Goal: Information Seeking & Learning: Learn about a topic

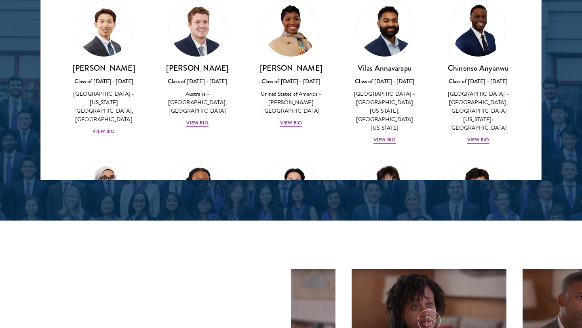
scroll to position [272, 0]
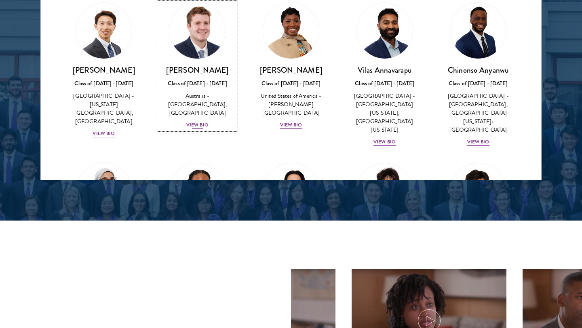
click at [198, 121] on div "View Bio" at bounding box center [197, 125] width 22 height 8
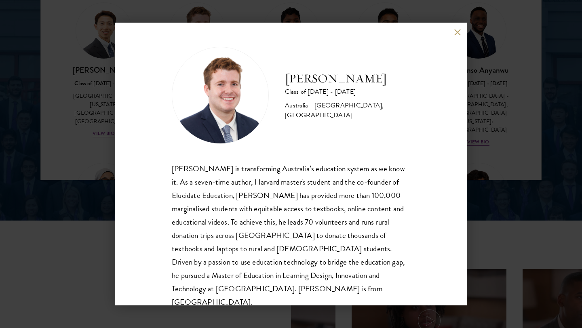
scroll to position [14, 0]
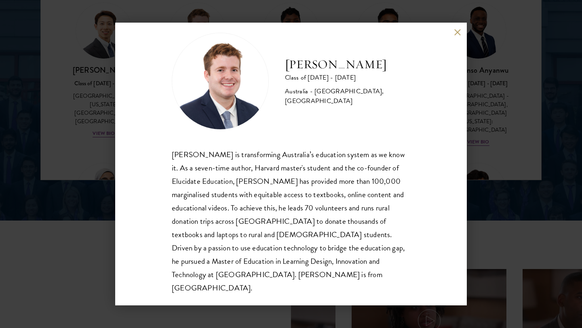
click at [455, 29] on button at bounding box center [457, 32] width 7 height 7
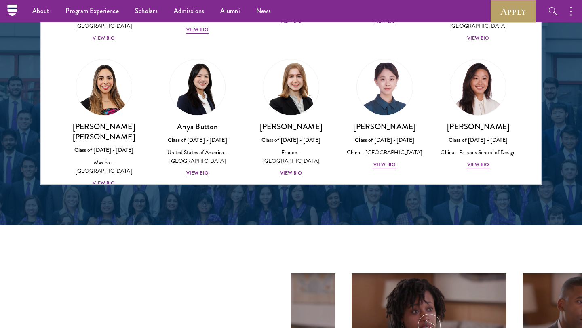
scroll to position [563, 0]
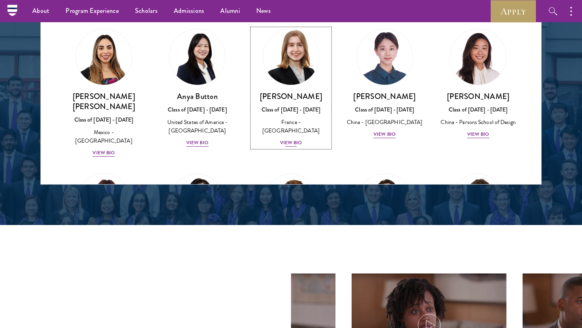
click at [293, 139] on div "View Bio" at bounding box center [291, 143] width 22 height 8
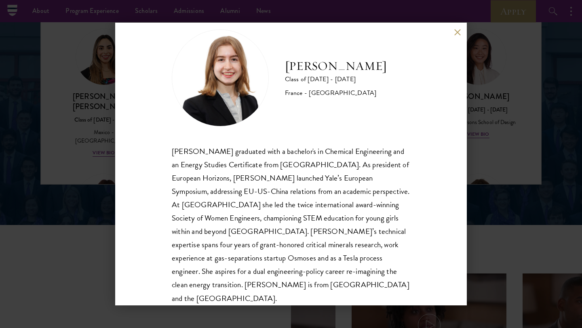
scroll to position [27, 0]
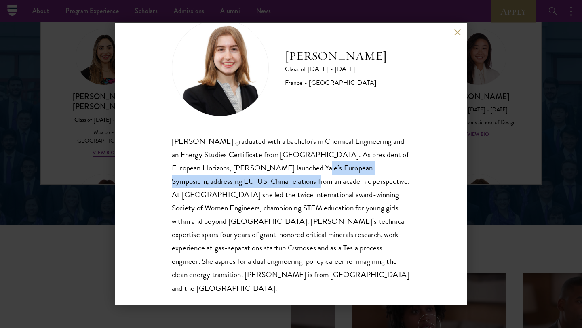
drag, startPoint x: 306, startPoint y: 168, endPoint x: 278, endPoint y: 181, distance: 31.1
click at [278, 181] on div "[PERSON_NAME] graduated with a bachelor's in Chemical Engineering and an Energy…" at bounding box center [291, 215] width 238 height 160
copy div "Yale’s European Symposium, addressing EU-US-China relations"
click at [456, 32] on button at bounding box center [457, 32] width 7 height 7
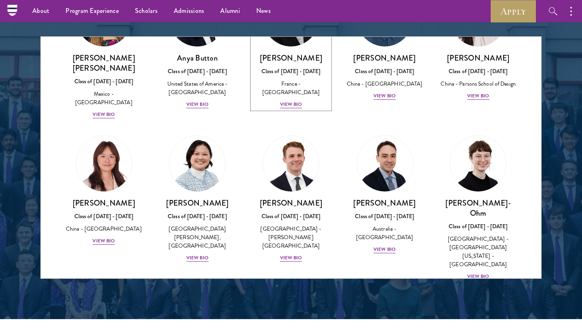
scroll to position [1037, 0]
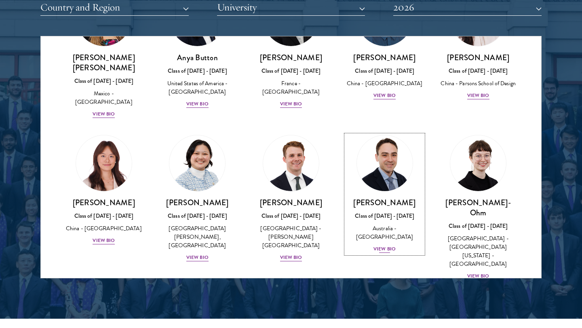
click at [388, 211] on div "[PERSON_NAME] Class of [DATE] - [DATE] [GEOGRAPHIC_DATA] - [GEOGRAPHIC_DATA] Vi…" at bounding box center [385, 226] width 78 height 56
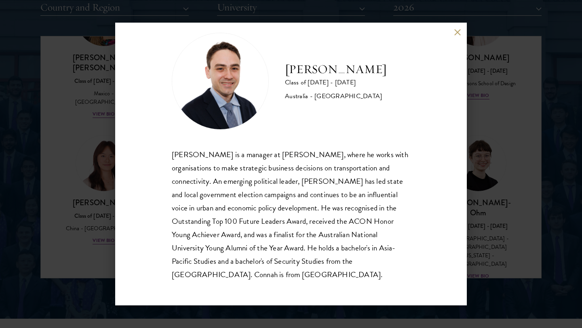
scroll to position [13, 0]
click at [455, 34] on button at bounding box center [457, 32] width 7 height 7
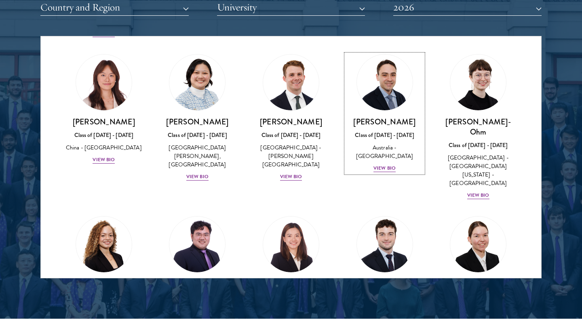
scroll to position [792, 0]
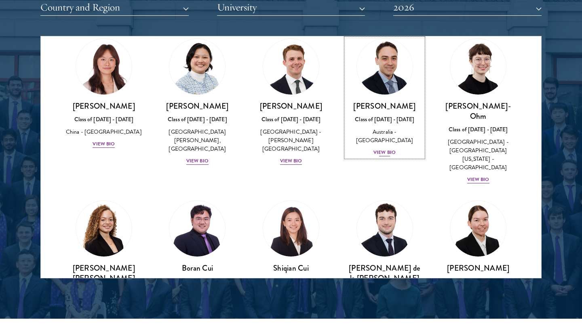
click at [390, 105] on div "[PERSON_NAME] Class of [DATE] - [DATE] [GEOGRAPHIC_DATA] - [GEOGRAPHIC_DATA] Vi…" at bounding box center [385, 129] width 78 height 56
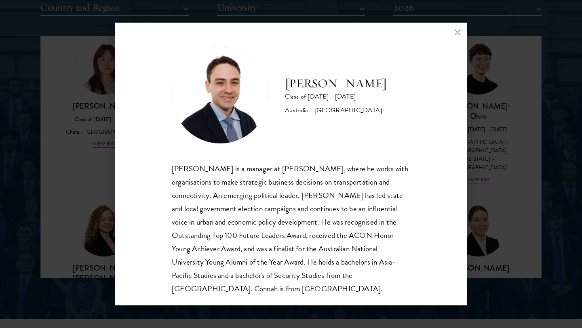
click at [456, 29] on button at bounding box center [457, 32] width 7 height 7
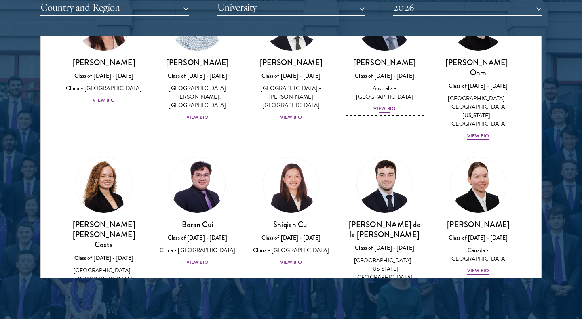
scroll to position [863, 0]
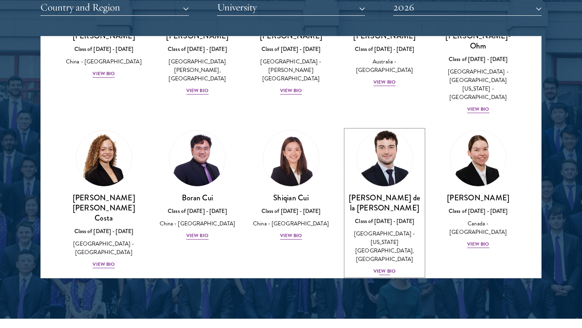
click at [387, 268] on div "View Bio" at bounding box center [385, 272] width 22 height 8
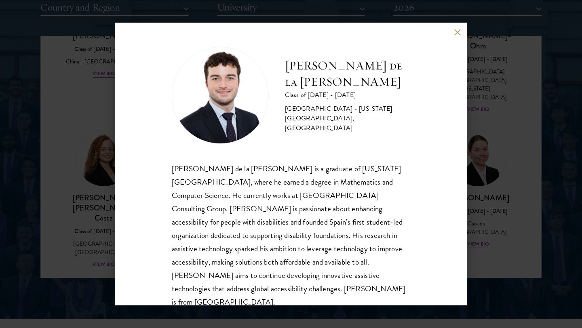
scroll to position [1, 0]
click at [458, 33] on button at bounding box center [457, 32] width 7 height 7
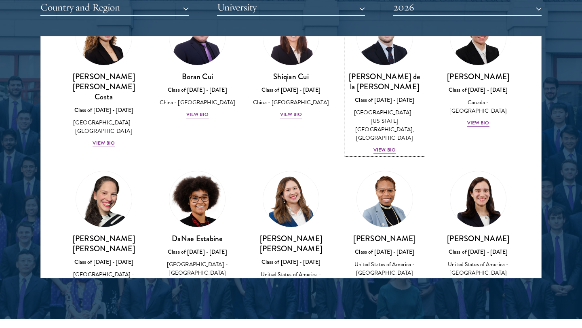
scroll to position [1011, 0]
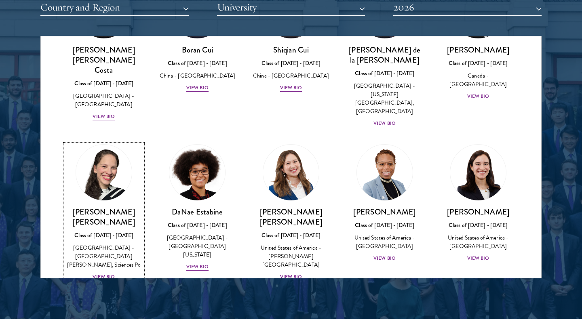
click at [106, 273] on div "View Bio" at bounding box center [104, 277] width 22 height 8
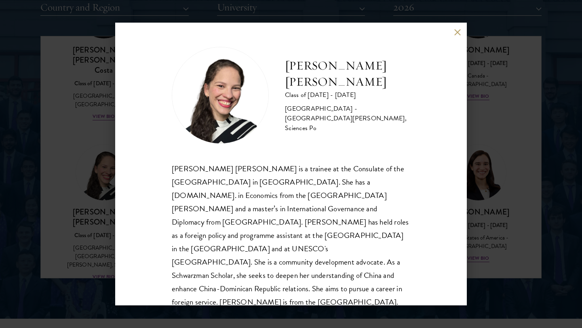
scroll to position [14, 0]
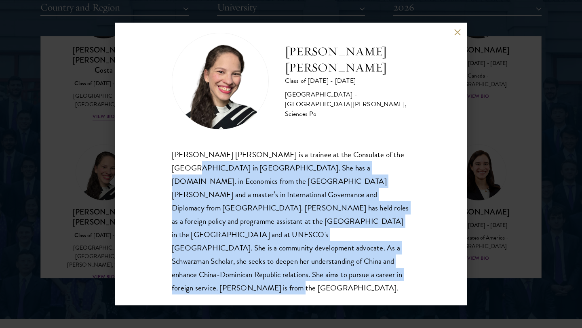
drag, startPoint x: 201, startPoint y: 276, endPoint x: 170, endPoint y: 165, distance: 115.8
click at [170, 165] on div "[PERSON_NAME] [PERSON_NAME] Class of [DATE] - [DATE] [GEOGRAPHIC_DATA] - [GEOGR…" at bounding box center [291, 164] width 352 height 283
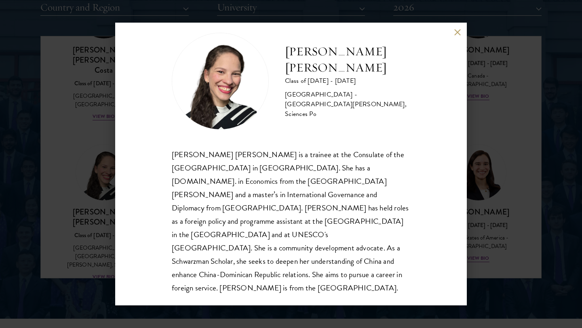
click at [170, 161] on div "[PERSON_NAME] [PERSON_NAME] Class of [DATE] - [DATE] [GEOGRAPHIC_DATA] - [GEOGR…" at bounding box center [291, 164] width 352 height 283
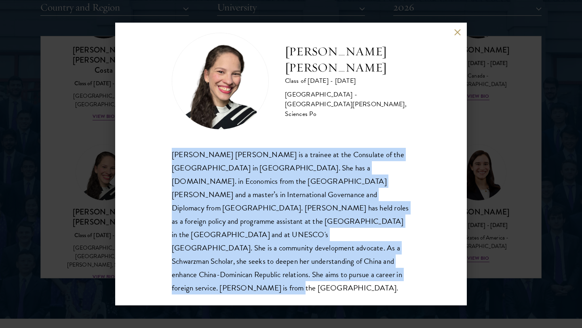
drag, startPoint x: 172, startPoint y: 155, endPoint x: 204, endPoint y: 278, distance: 127.0
click at [204, 278] on div "[PERSON_NAME] [PERSON_NAME] is a trainee at the Consulate of the [GEOGRAPHIC_DA…" at bounding box center [291, 221] width 238 height 147
click at [457, 31] on button at bounding box center [457, 32] width 7 height 7
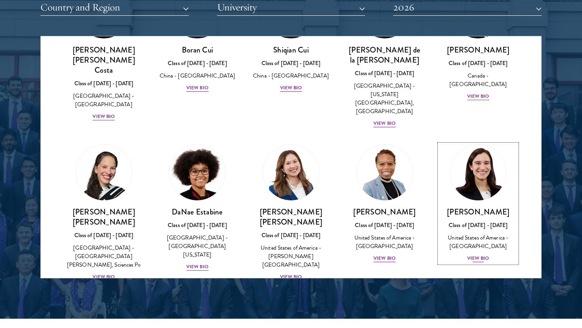
click at [491, 207] on div "[PERSON_NAME] Class of [DATE] - [DATE] [GEOGRAPHIC_DATA] - [GEOGRAPHIC_DATA] Vi…" at bounding box center [478, 235] width 78 height 56
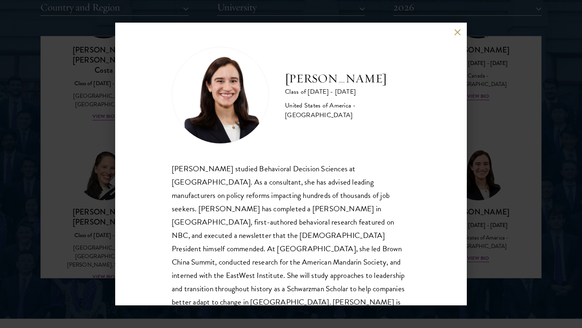
scroll to position [1, 0]
click at [455, 31] on button at bounding box center [457, 32] width 7 height 7
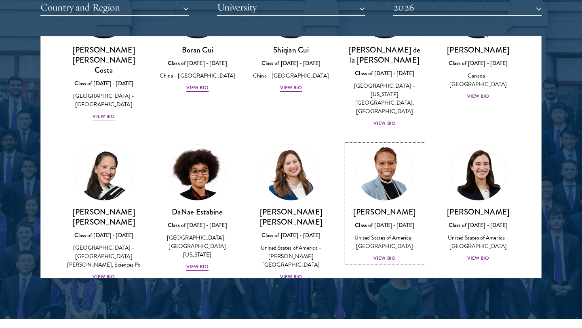
click at [392, 207] on div "[PERSON_NAME] Class of [DATE] - [DATE] [GEOGRAPHIC_DATA] - [GEOGRAPHIC_DATA] Vi…" at bounding box center [385, 235] width 78 height 56
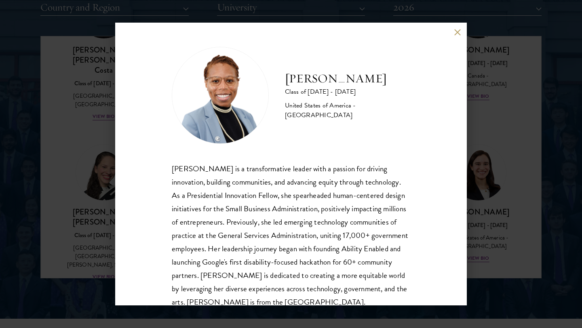
scroll to position [27, 0]
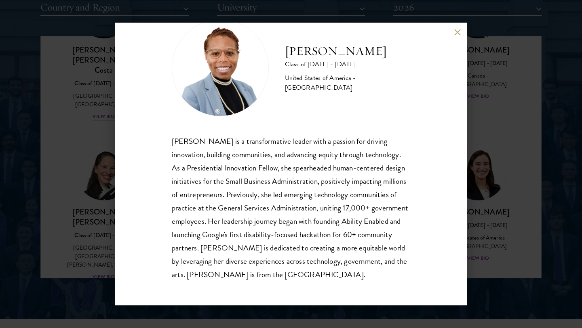
click at [454, 33] on button at bounding box center [457, 32] width 7 height 7
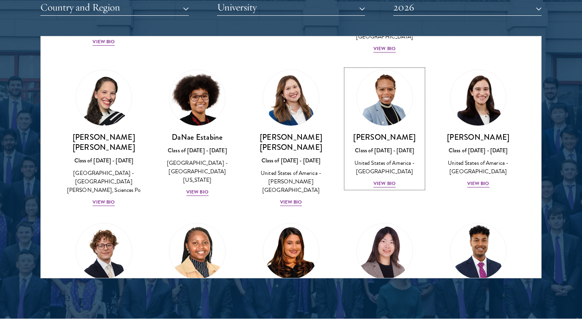
scroll to position [1141, 0]
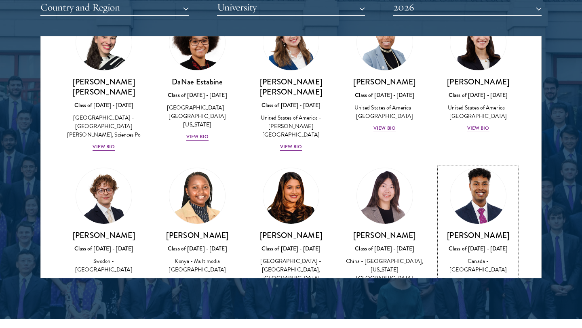
click at [484, 278] on div "View Bio" at bounding box center [478, 282] width 22 height 8
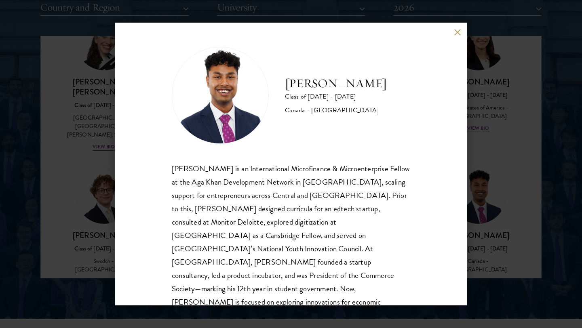
scroll to position [14, 0]
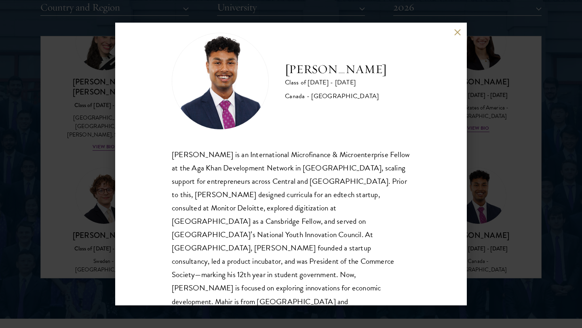
click at [453, 31] on div "[PERSON_NAME] Class of [DATE] - [DATE] [GEOGRAPHIC_DATA] - [GEOGRAPHIC_DATA] [P…" at bounding box center [291, 164] width 352 height 283
click at [456, 32] on button at bounding box center [457, 32] width 7 height 7
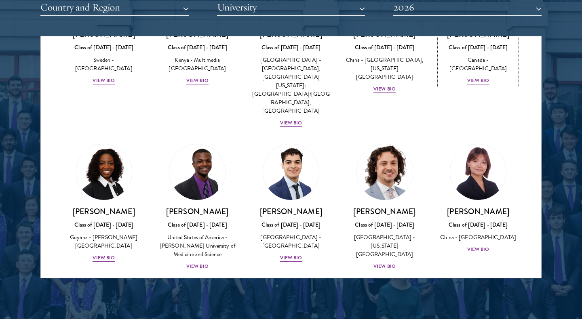
scroll to position [1355, 0]
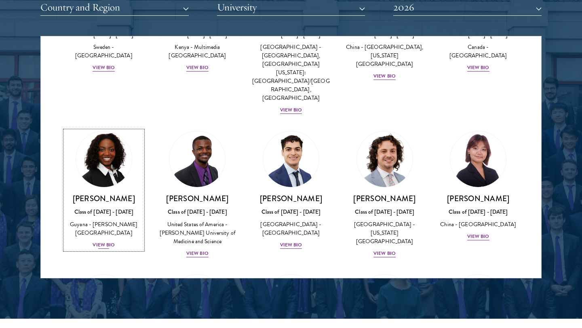
click at [101, 241] on div "View Bio" at bounding box center [104, 245] width 22 height 8
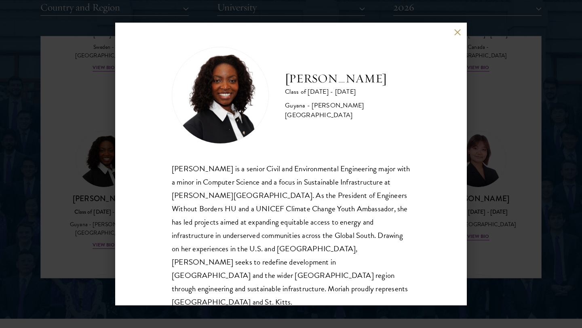
scroll to position [1, 0]
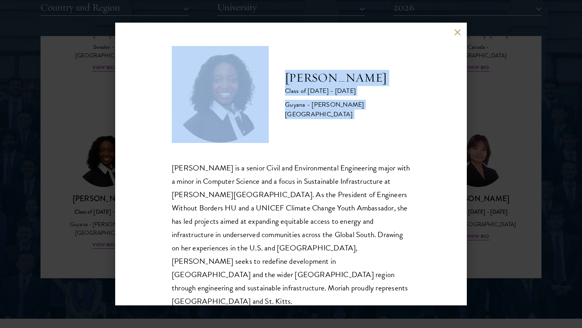
drag, startPoint x: 171, startPoint y: 168, endPoint x: 371, endPoint y: 312, distance: 246.2
click at [372, 313] on div "[PERSON_NAME] Class of [DATE] - [DATE] [GEOGRAPHIC_DATA] - [PERSON_NAME][GEOGRA…" at bounding box center [291, 164] width 582 height 328
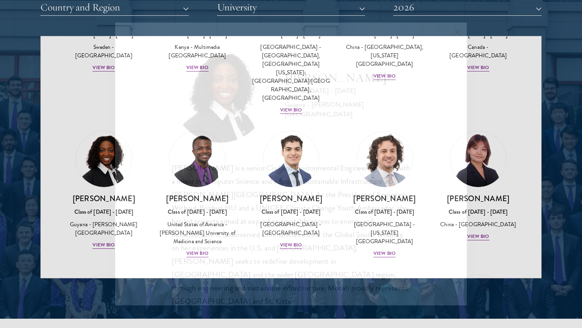
click at [371, 312] on div "[PERSON_NAME] Class of [DATE] - [DATE] [GEOGRAPHIC_DATA] - [PERSON_NAME][GEOGRA…" at bounding box center [291, 164] width 582 height 328
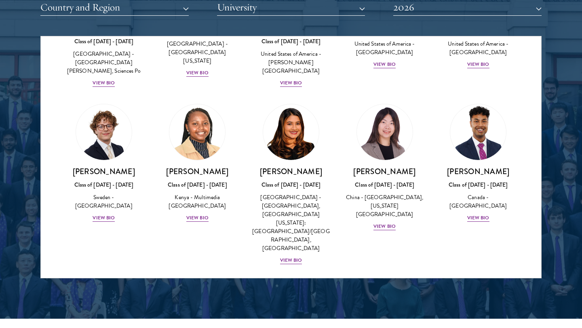
scroll to position [1205, 0]
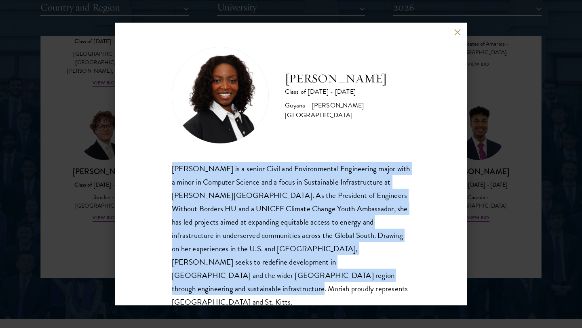
drag, startPoint x: 173, startPoint y: 169, endPoint x: 313, endPoint y: 276, distance: 176.5
click at [313, 276] on div "[PERSON_NAME] is a senior Civil and Environmental Engineering major with a mino…" at bounding box center [291, 235] width 238 height 147
copy div "[PERSON_NAME] is a senior Civil and Environmental Engineering major with a mino…"
click at [457, 32] on button at bounding box center [457, 32] width 7 height 7
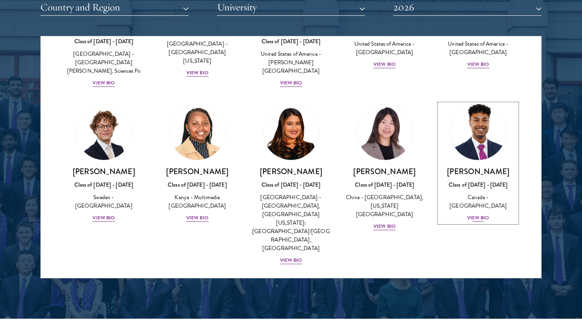
click at [479, 167] on div "[PERSON_NAME] Class of [DATE] - [DATE] [GEOGRAPHIC_DATA] - [GEOGRAPHIC_DATA] Vi…" at bounding box center [478, 195] width 78 height 56
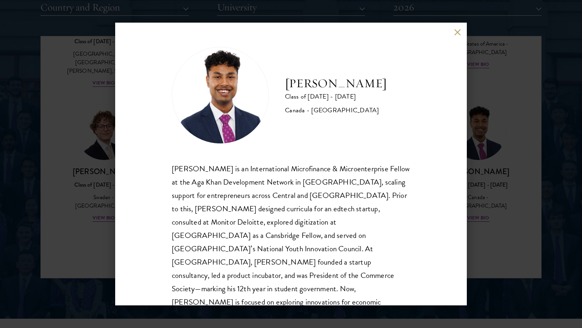
click at [458, 32] on button at bounding box center [457, 32] width 7 height 7
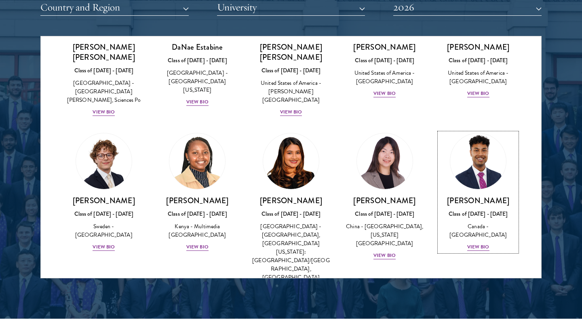
scroll to position [1222, 0]
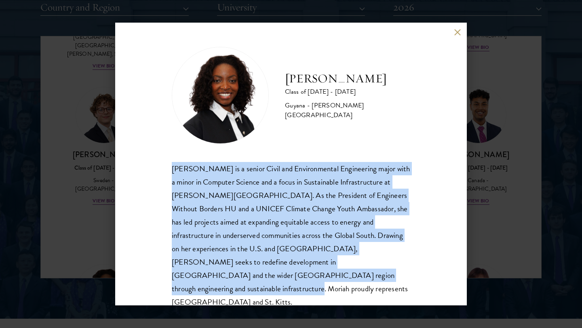
drag, startPoint x: 173, startPoint y: 169, endPoint x: 317, endPoint y: 274, distance: 179.1
click at [317, 274] on div "[PERSON_NAME] is a senior Civil and Environmental Engineering major with a mino…" at bounding box center [291, 235] width 238 height 147
copy div "[PERSON_NAME] is a senior Civil and Environmental Engineering major with a mino…"
click at [455, 31] on button at bounding box center [457, 32] width 7 height 7
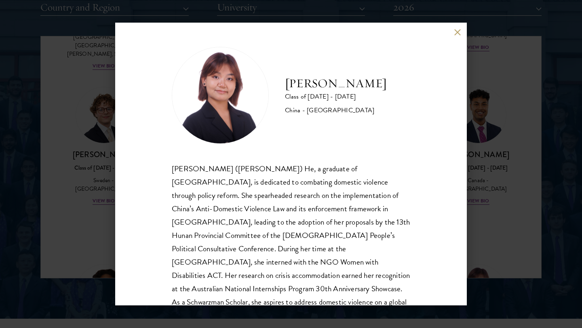
scroll to position [27, 0]
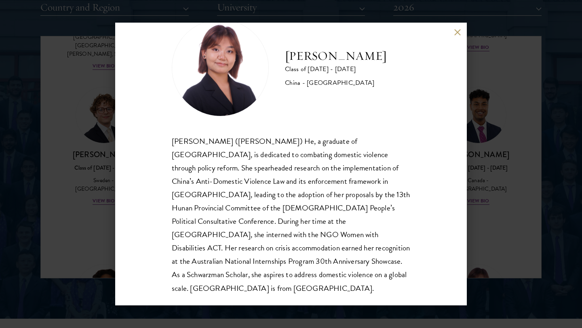
click at [460, 33] on button at bounding box center [457, 32] width 7 height 7
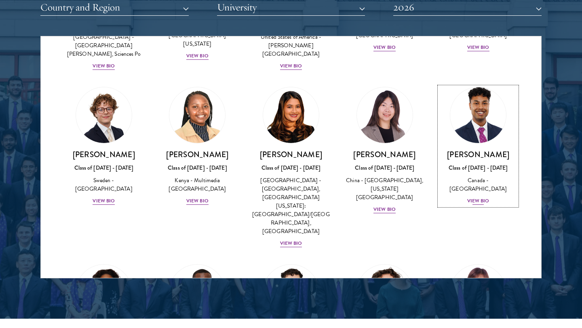
click at [481, 197] on div "View Bio" at bounding box center [478, 201] width 22 height 8
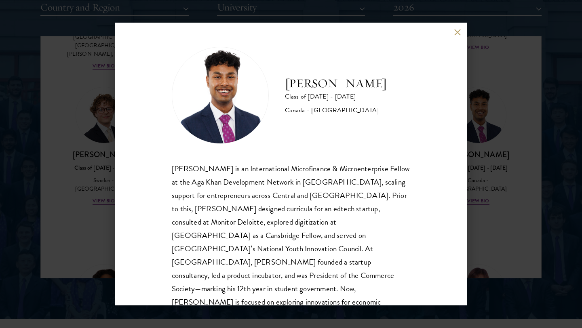
click at [451, 32] on div "[PERSON_NAME] Class of [DATE] - [DATE] [GEOGRAPHIC_DATA] - [GEOGRAPHIC_DATA] [P…" at bounding box center [291, 164] width 352 height 283
click at [460, 32] on button at bounding box center [457, 32] width 7 height 7
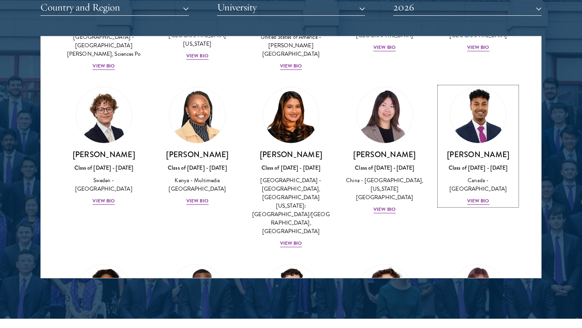
scroll to position [1175, 0]
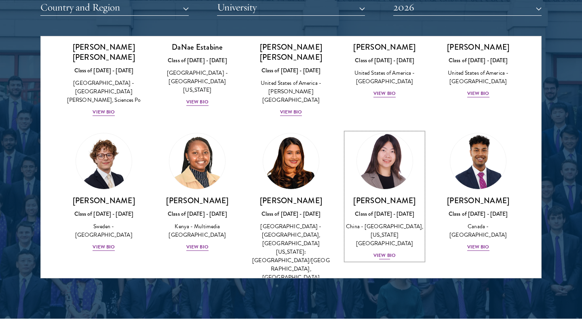
click at [387, 252] on div "View Bio" at bounding box center [385, 256] width 22 height 8
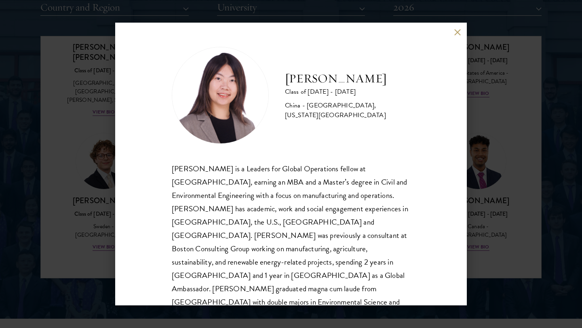
scroll to position [14, 0]
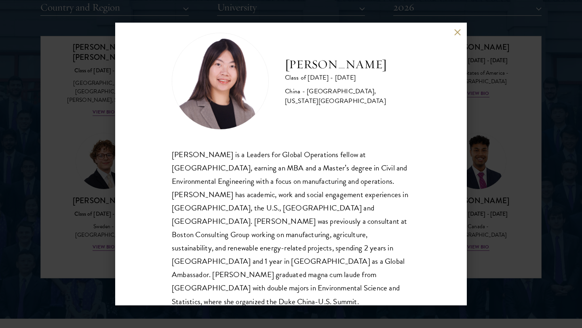
click at [456, 32] on button at bounding box center [457, 32] width 7 height 7
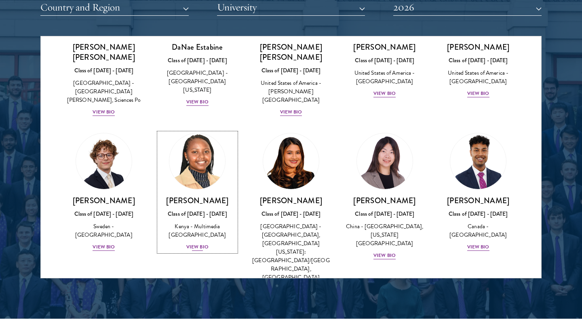
click at [201, 243] on div "View Bio" at bounding box center [197, 247] width 22 height 8
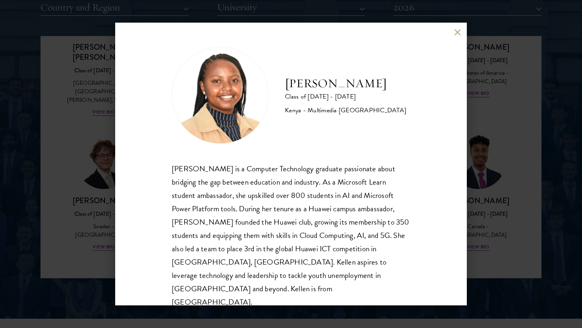
scroll to position [1, 0]
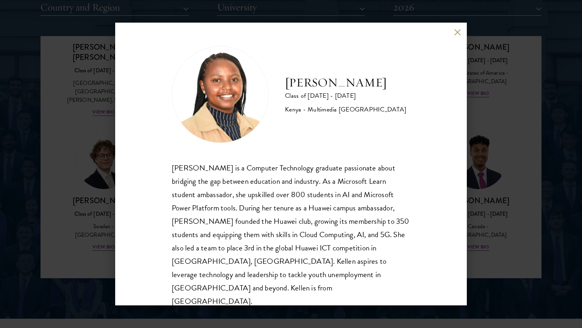
click at [460, 30] on button at bounding box center [457, 32] width 7 height 7
